Goal: Connect with others: Connect with others

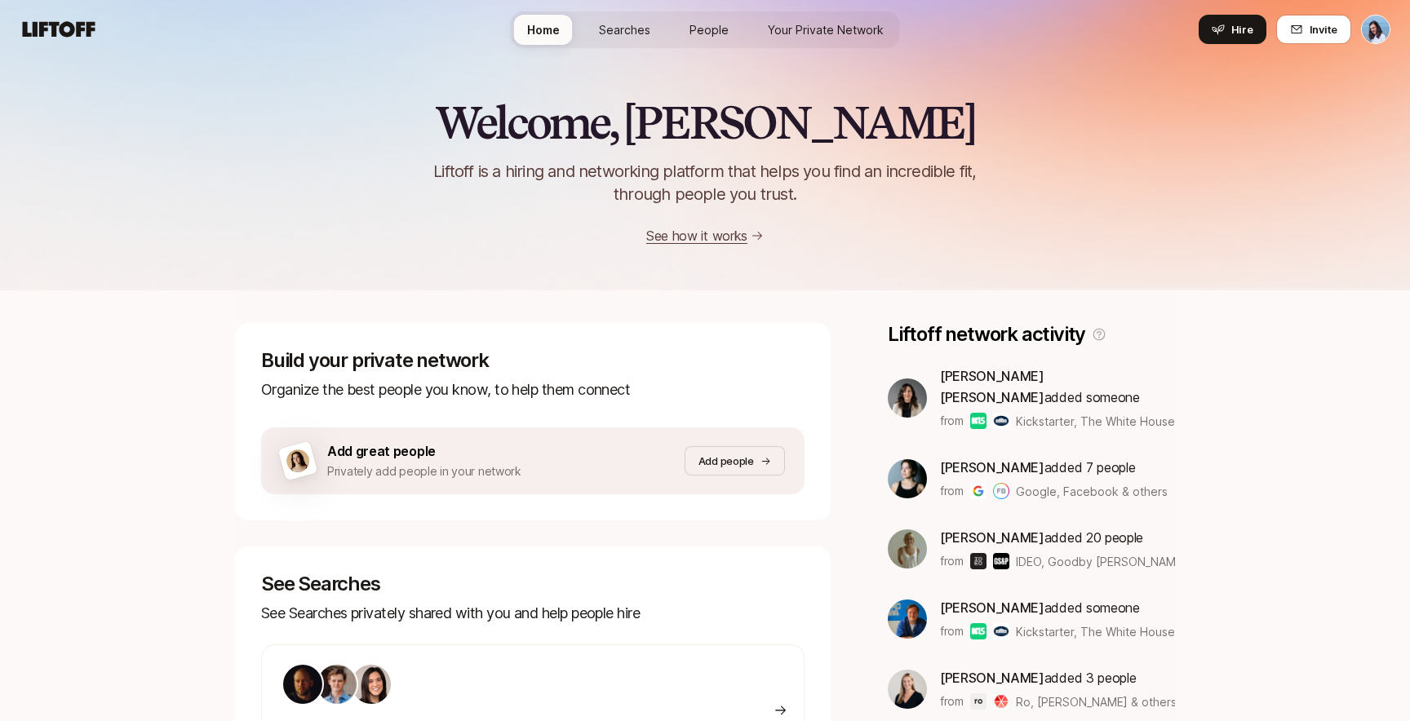
click at [716, 27] on span "People" at bounding box center [708, 29] width 39 height 17
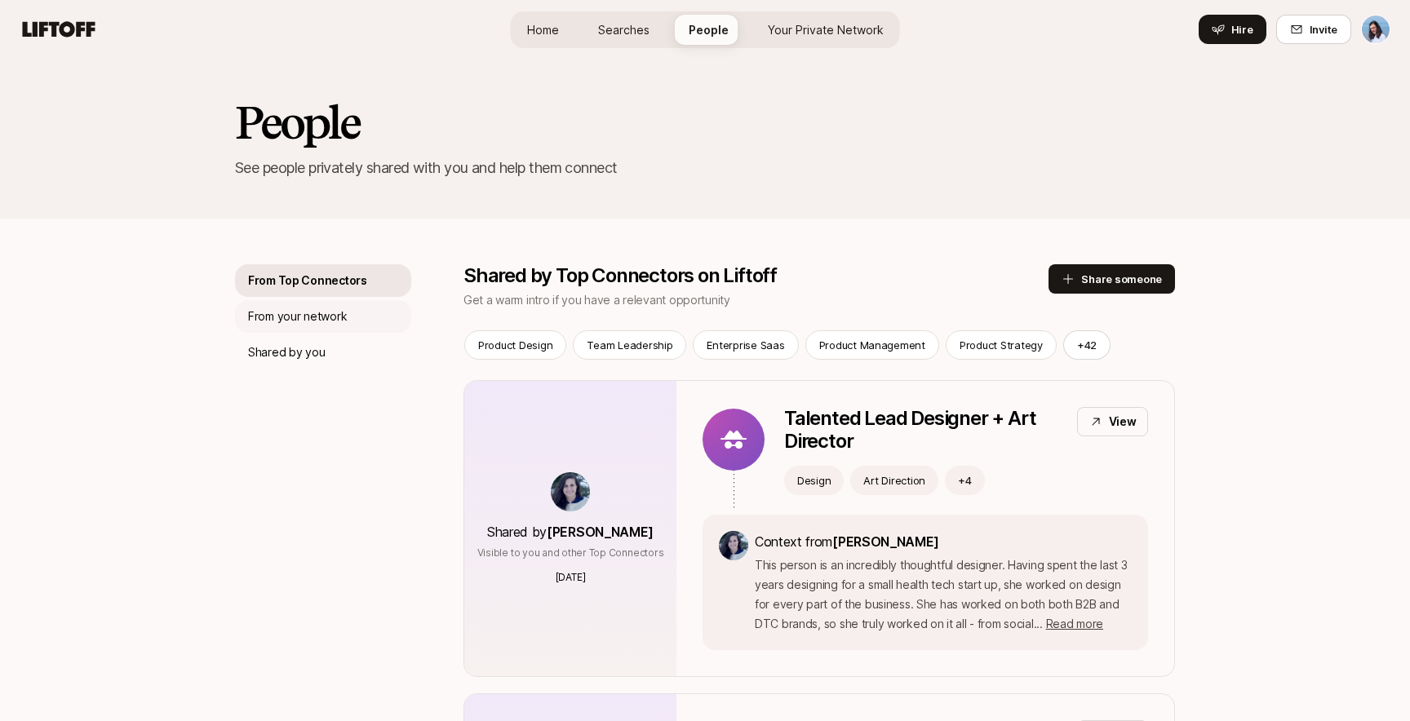
click at [352, 313] on div "From your network" at bounding box center [323, 316] width 176 height 33
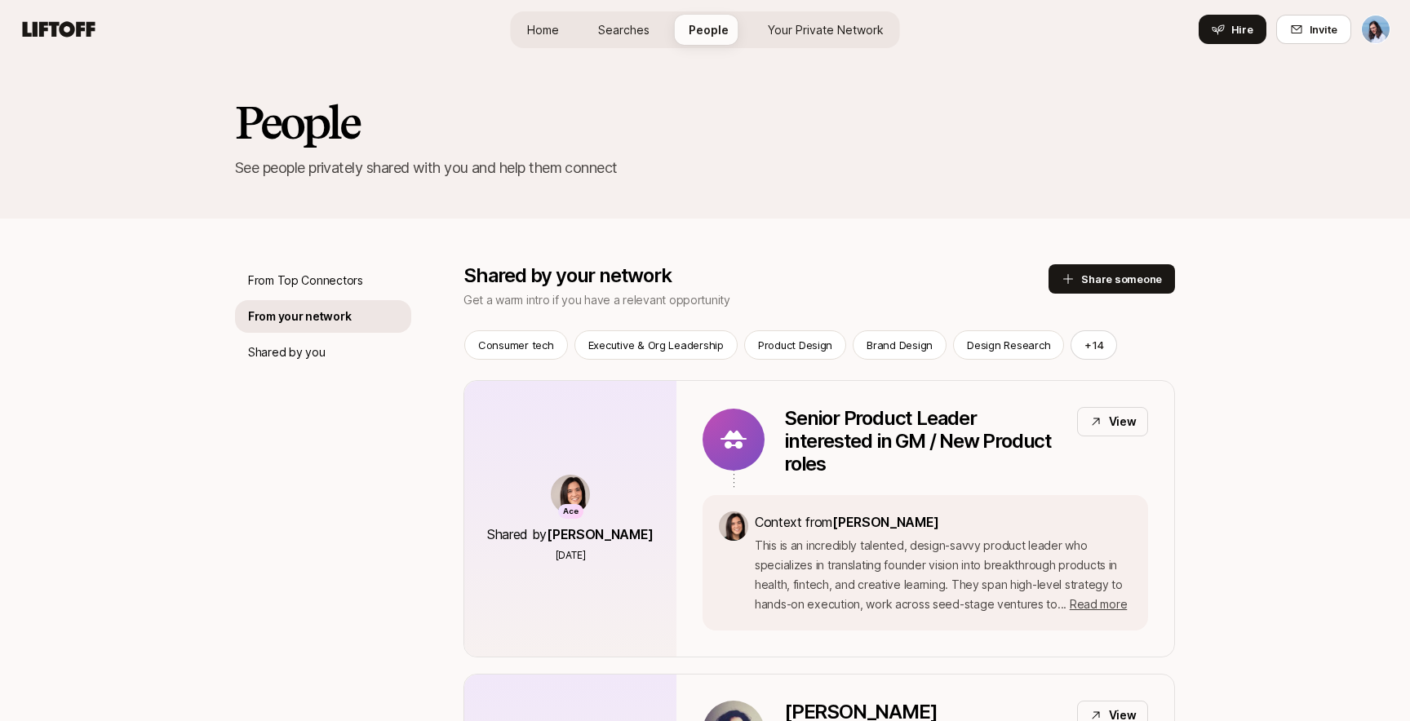
click at [836, 22] on span "Your Private Network" at bounding box center [826, 29] width 116 height 17
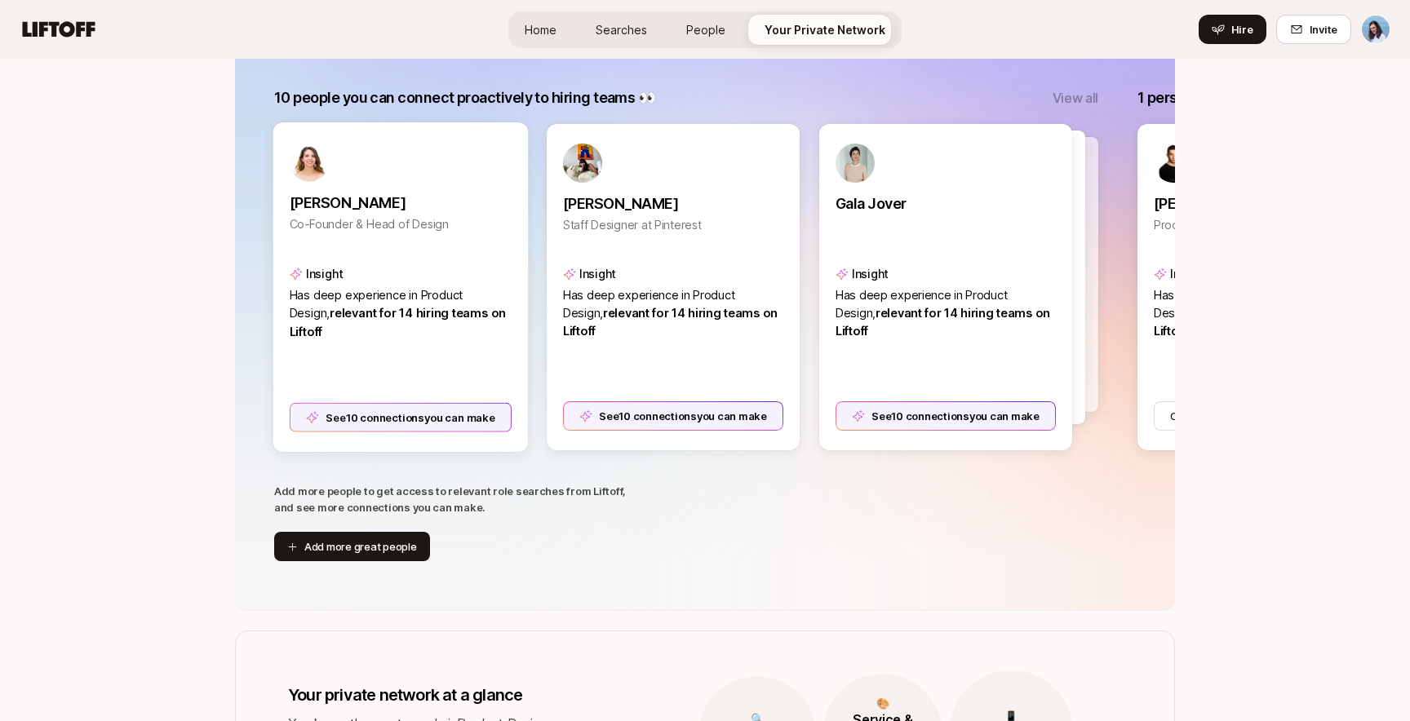
scroll to position [359, 0]
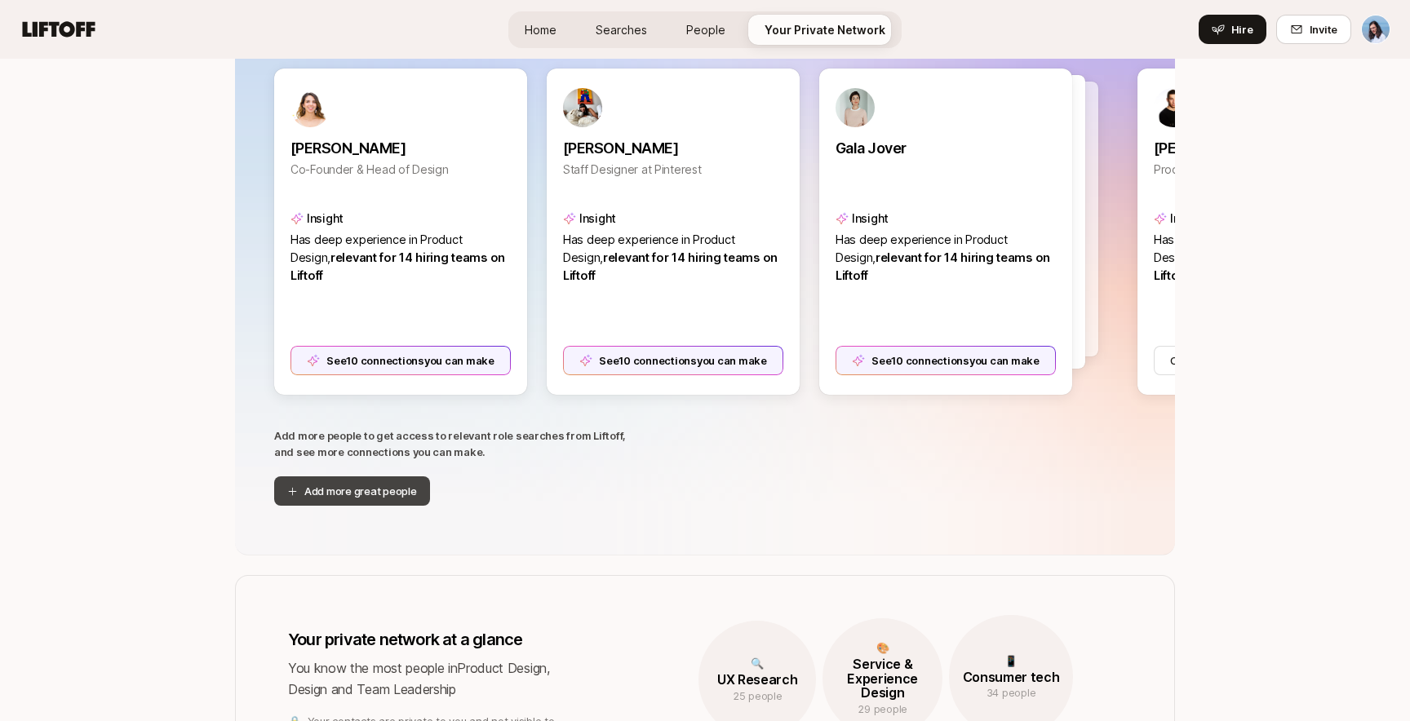
click at [377, 486] on button "Add more great people" at bounding box center [352, 491] width 156 height 29
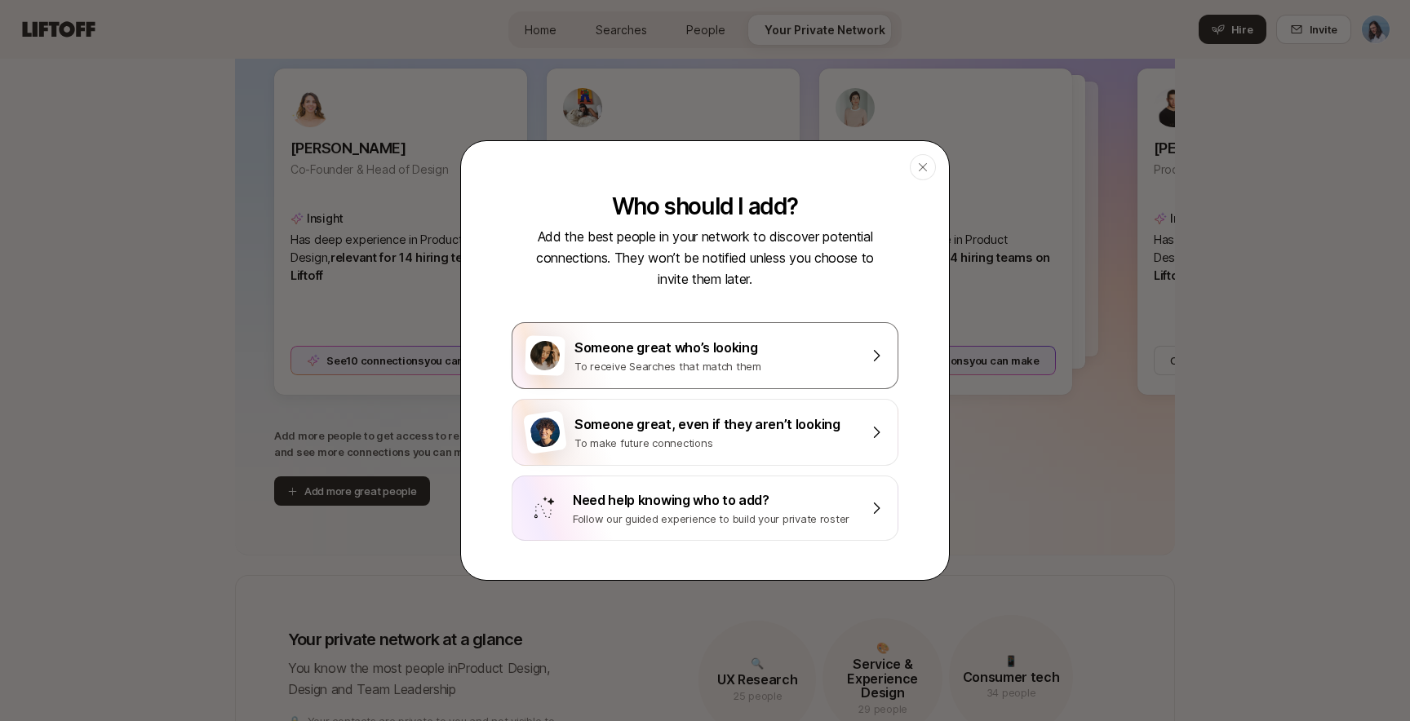
click at [783, 346] on div "Someone great who’s looking" at bounding box center [716, 347] width 284 height 21
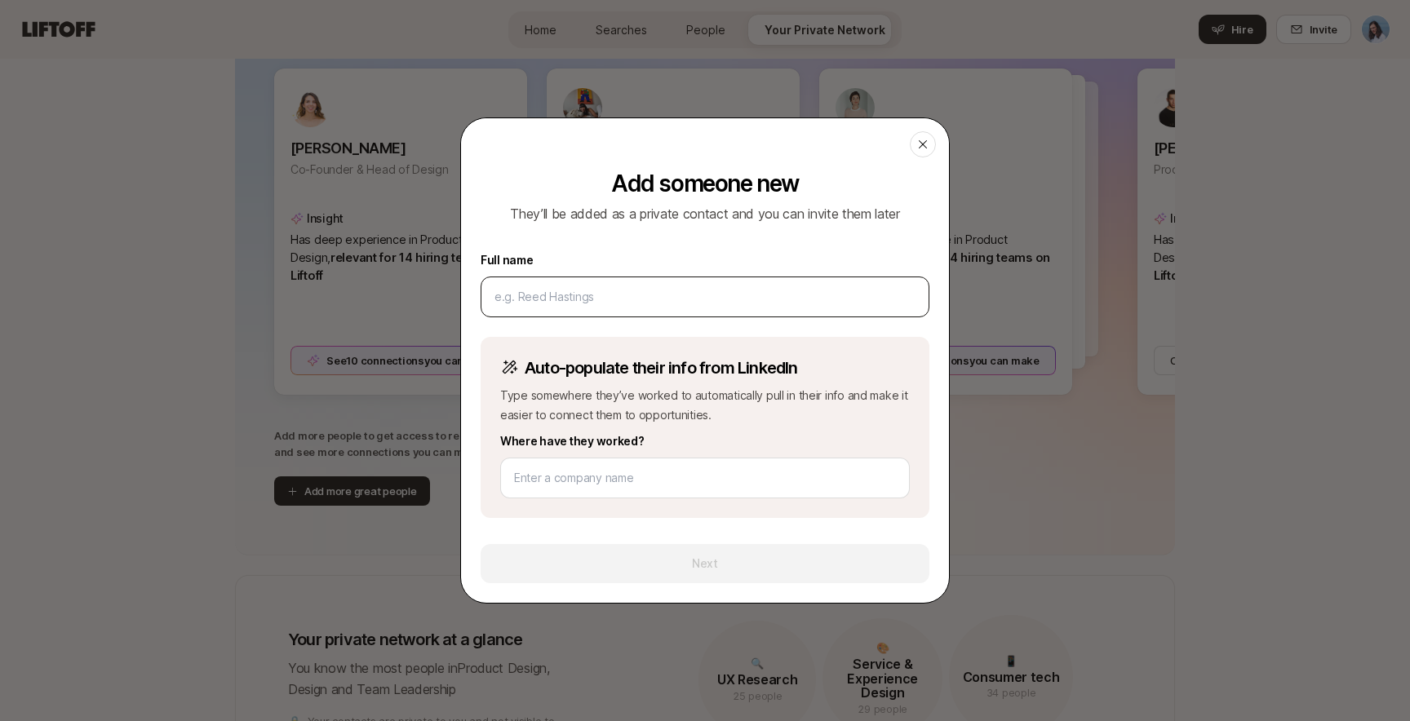
click at [681, 294] on input at bounding box center [704, 297] width 421 height 20
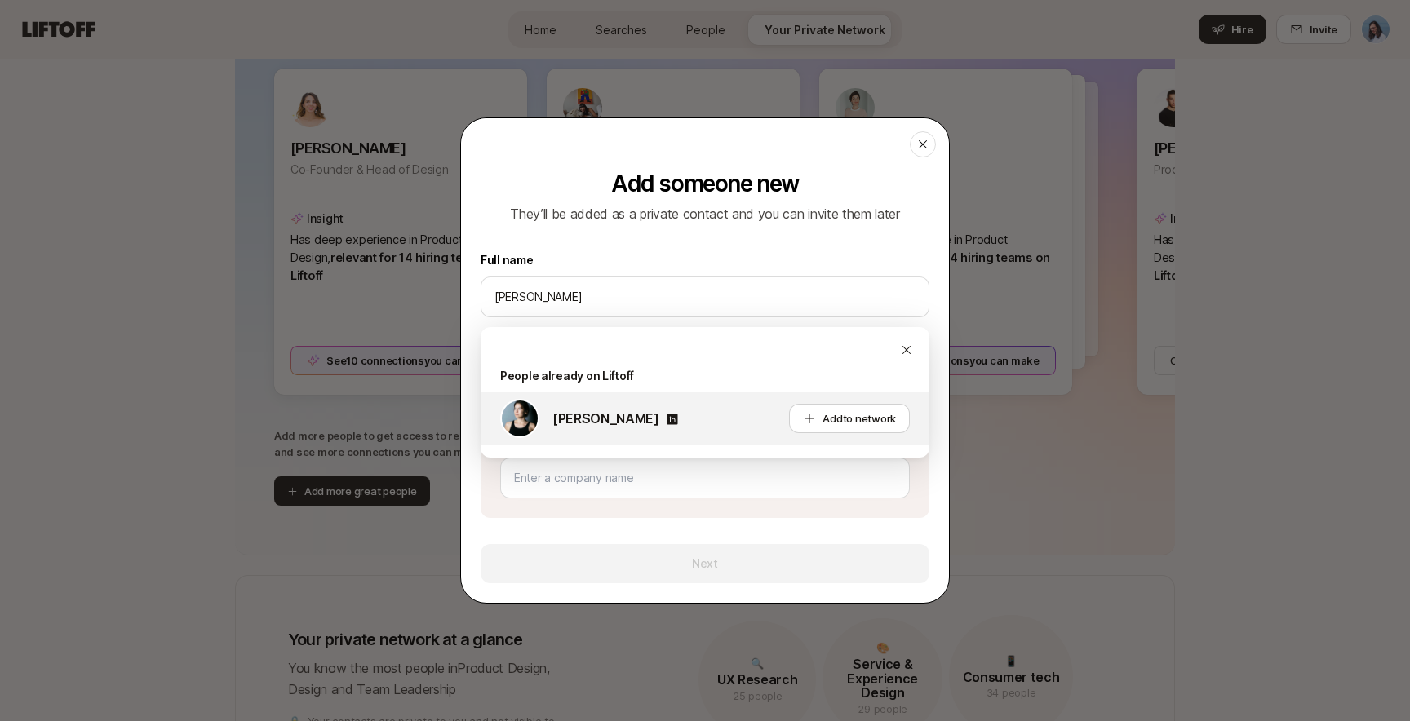
type input "cassandra marke"
click at [677, 415] on icon at bounding box center [672, 419] width 11 height 11
click at [922, 145] on icon at bounding box center [922, 144] width 13 height 13
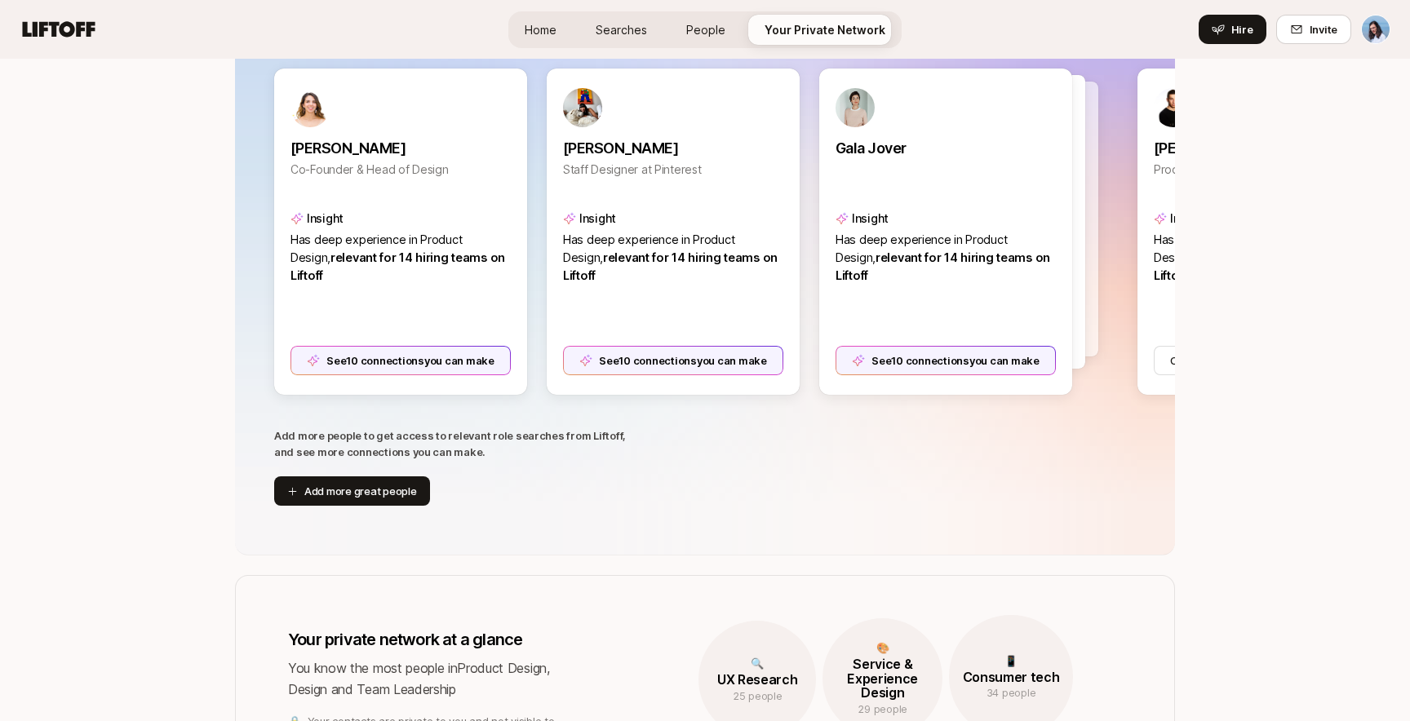
click at [708, 24] on span "People" at bounding box center [705, 29] width 39 height 17
